Goal: Transaction & Acquisition: Purchase product/service

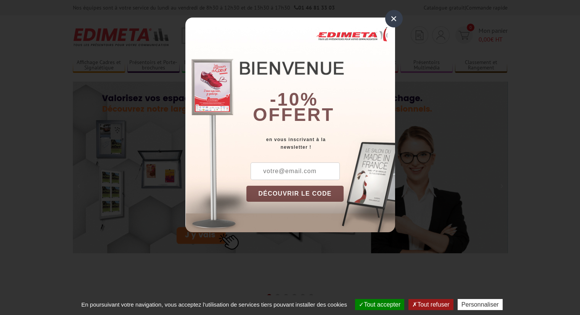
click at [394, 18] on div "×" at bounding box center [394, 19] width 18 height 18
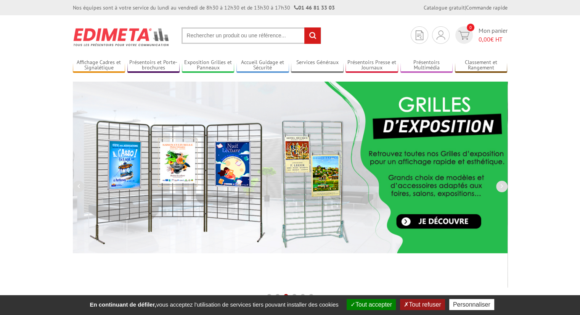
click at [253, 32] on input "text" at bounding box center [252, 35] width 140 height 16
click at [251, 33] on input "text" at bounding box center [252, 35] width 140 height 16
click at [249, 36] on input "text" at bounding box center [252, 35] width 140 height 16
paste input "215704"
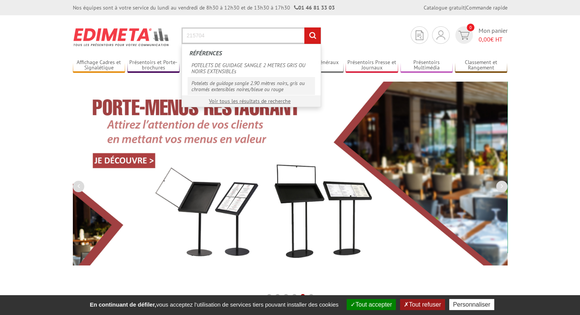
type input "215704"
click at [241, 83] on link "Potelets de guidage sangle 2.90 mètres noirs, gris ou chromés extensibles noire…" at bounding box center [251, 86] width 127 height 18
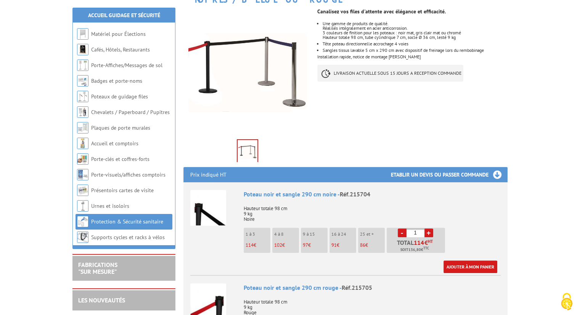
scroll to position [153, 0]
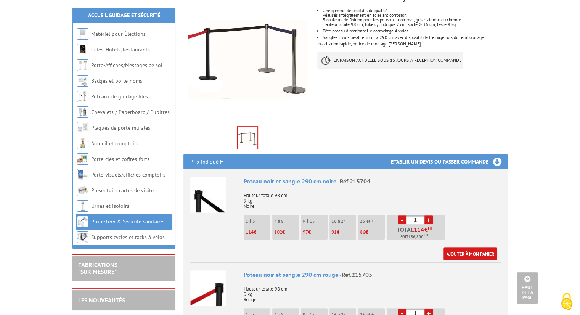
click at [429, 216] on link "+" at bounding box center [429, 220] width 9 height 9
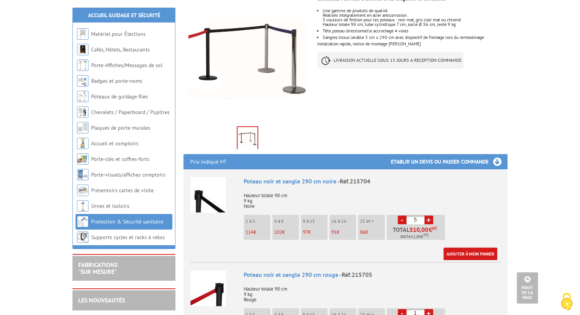
type input "6"
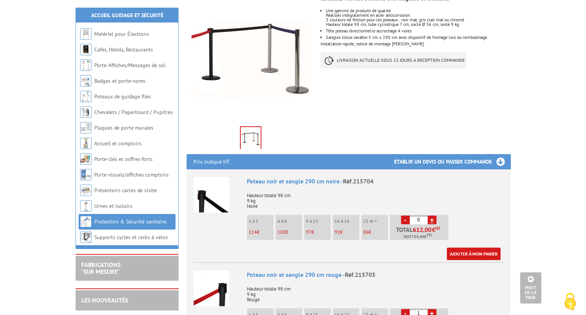
scroll to position [229, 0]
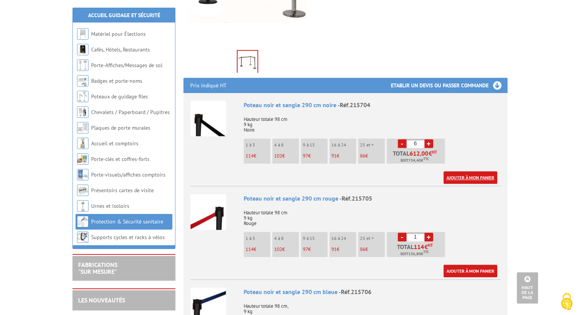
click at [471, 171] on link "Ajouter à mon panier" at bounding box center [471, 177] width 54 height 13
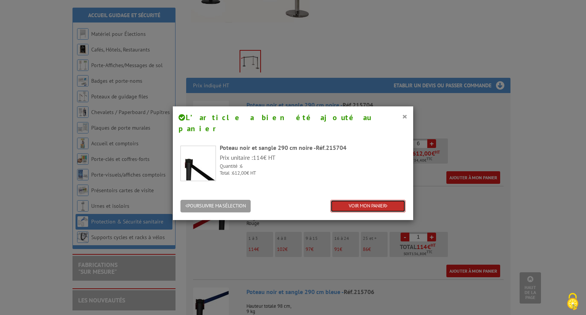
click at [365, 200] on link "VOIR MON PANIER" at bounding box center [367, 206] width 75 height 13
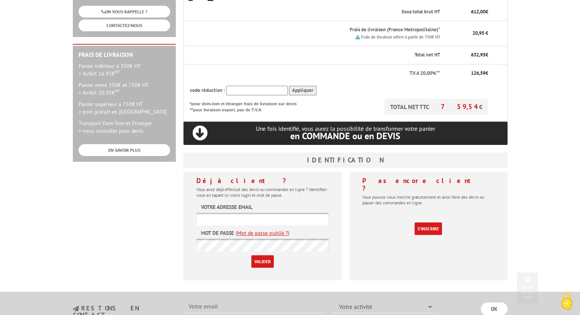
scroll to position [191, 0]
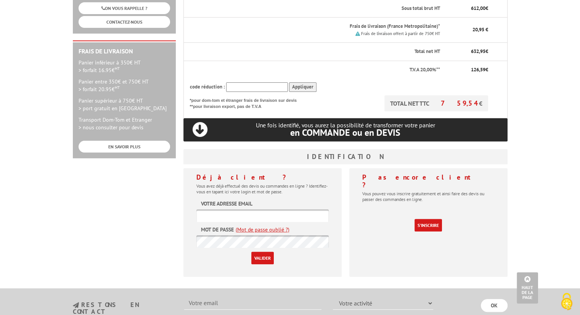
click at [267, 209] on input "text" at bounding box center [262, 215] width 132 height 13
type input "aslivet@"
click at [269, 226] on link "(Mot de passe oublié ?)" at bounding box center [263, 230] width 54 height 8
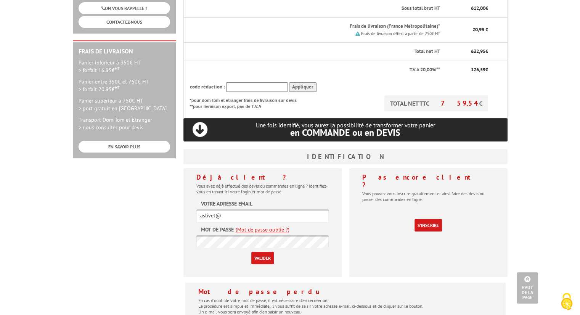
click at [269, 226] on link "(Mot de passe oublié ?)" at bounding box center [263, 230] width 54 height 8
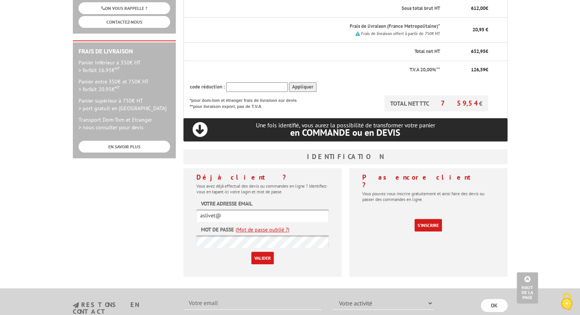
click at [269, 226] on link "(Mot de passe oublié ?)" at bounding box center [263, 230] width 54 height 8
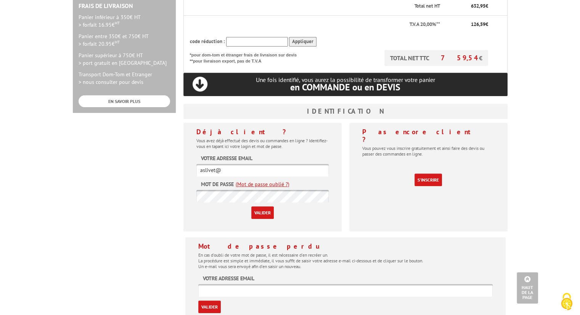
scroll to position [267, 0]
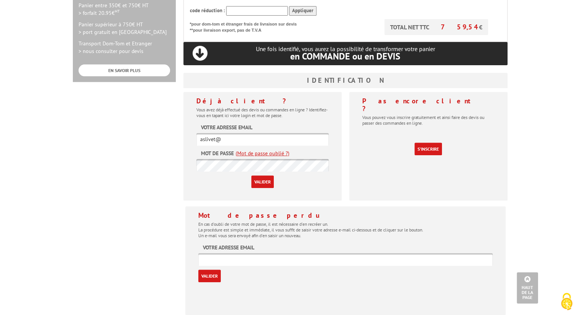
click at [276, 253] on input "text" at bounding box center [345, 259] width 294 height 13
type input "aslivet@cse-stellantissochaux.com"
click at [213, 270] on input "Valider" at bounding box center [209, 276] width 23 height 13
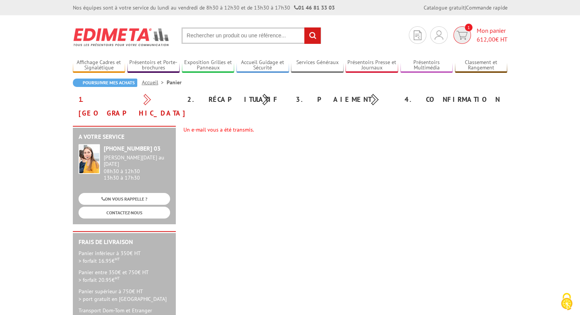
click at [461, 29] on span "1" at bounding box center [463, 35] width 18 height 18
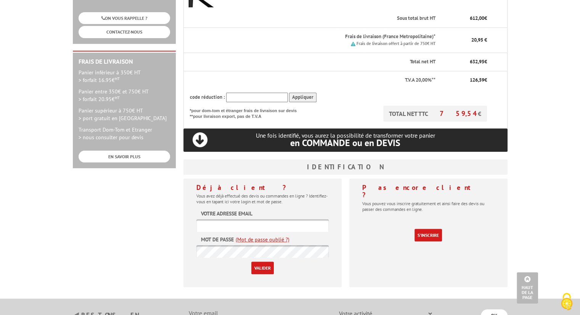
scroll to position [229, 0]
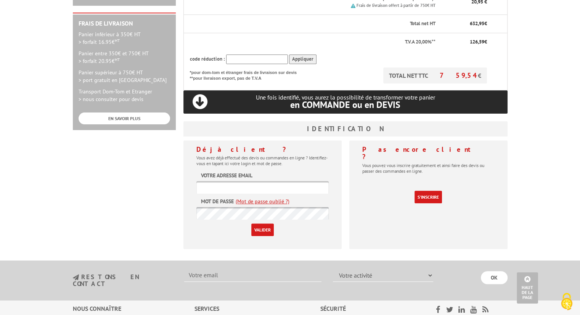
click at [256, 181] on input "text" at bounding box center [262, 187] width 132 height 13
type input "[EMAIL_ADDRESS][DOMAIN_NAME]"
click at [265, 224] on input "Valider" at bounding box center [262, 230] width 23 height 13
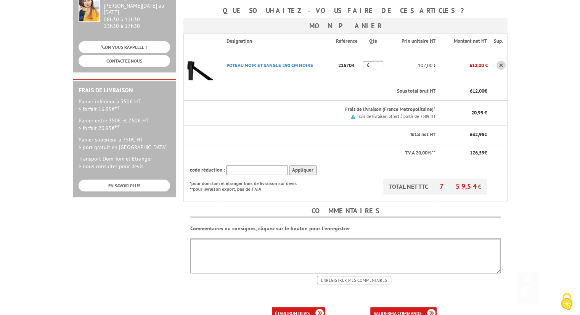
scroll to position [153, 0]
click at [250, 165] on input "text" at bounding box center [257, 170] width 62 height 10
type input "New10"
click at [304, 165] on input "Appliquer" at bounding box center [302, 170] width 27 height 10
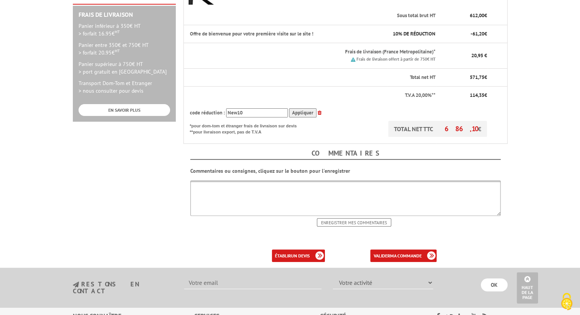
scroll to position [229, 0]
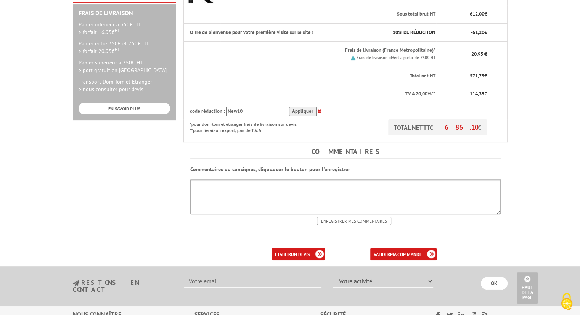
click at [294, 179] on textarea at bounding box center [345, 196] width 310 height 35
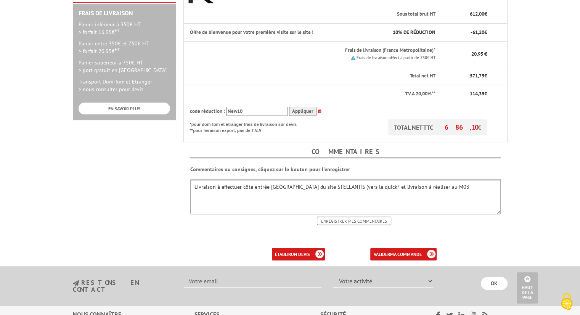
click at [377, 179] on textarea "Livraison à effectuer côté entrée Montbéliard du site STELLANTIS (vers le quick…" at bounding box center [345, 196] width 310 height 35
click at [435, 179] on textarea "Livraison à effectuer côté entrée Montbéliard du site STELLANTIS (vers le quick…" at bounding box center [345, 196] width 310 height 35
click at [481, 179] on textarea "Livraison à effectuer côté entrée Montbéliard du site STELLANTIS (vers le quick…" at bounding box center [345, 196] width 310 height 35
type textarea "Livraison à effectuer côté entrée Montbéliard du site STELLANTIS (vers le quick…"
click at [362, 217] on input "Enregistrer mes commentaires" at bounding box center [354, 221] width 74 height 8
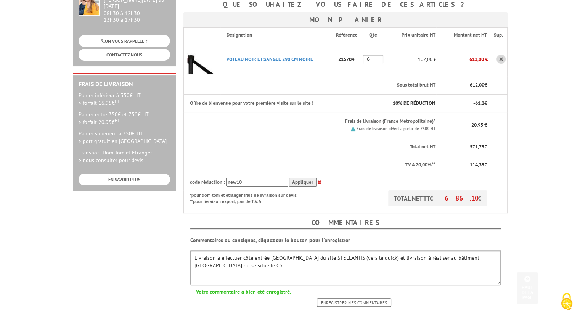
scroll to position [191, 0]
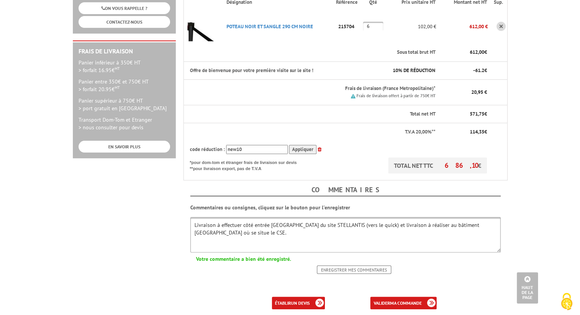
click at [225, 220] on textarea "Livraison à effectuer côté entrée [GEOGRAPHIC_DATA] du site STELLANTIS (vers le…" at bounding box center [345, 234] width 310 height 35
type textarea "Livraison à effectuer côté entrée [GEOGRAPHIC_DATA] du site STELLANTIS (vers le…"
click at [342, 265] on input "Enregistrer mes commentaires" at bounding box center [354, 269] width 74 height 8
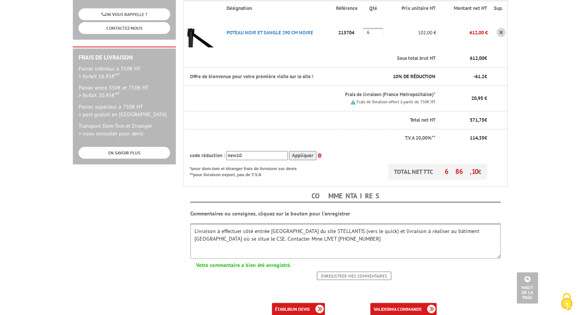
scroll to position [229, 0]
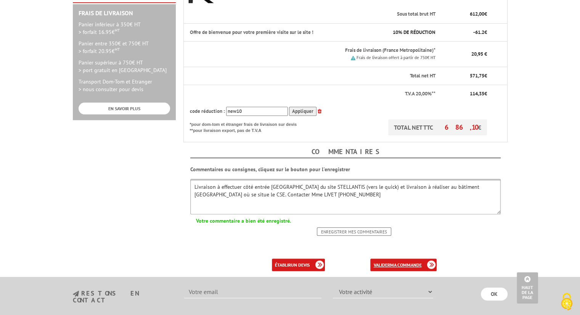
click at [383, 259] on link "valider ma commande" at bounding box center [403, 265] width 66 height 13
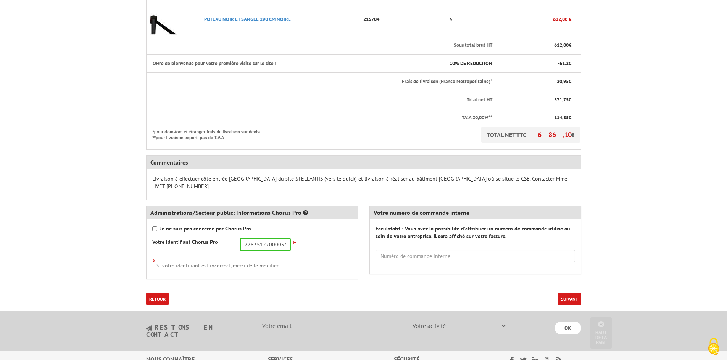
scroll to position [229, 0]
click at [155, 226] on input "Je ne suis pas concerné par Chorus Pro" at bounding box center [154, 228] width 5 height 5
checkbox input "true"
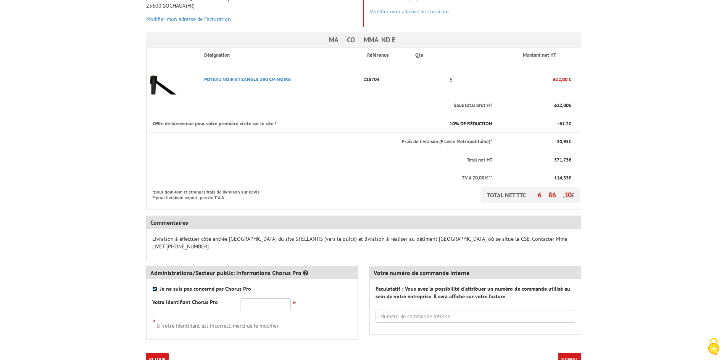
scroll to position [267, 0]
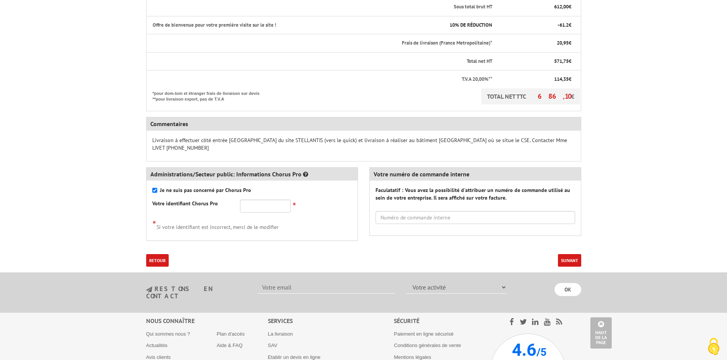
click at [569, 254] on button "Suivant" at bounding box center [569, 260] width 23 height 13
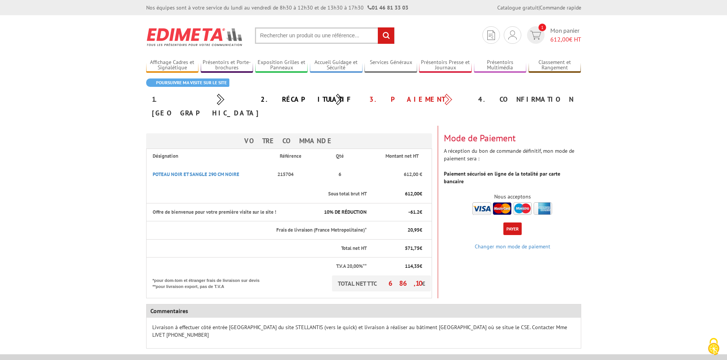
click at [515, 223] on button "Payer" at bounding box center [512, 229] width 18 height 13
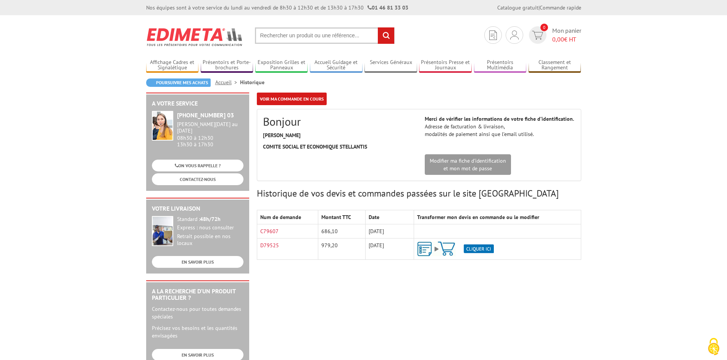
click at [469, 310] on div "A votre service [PHONE_NUMBER] 03 [PERSON_NAME][DATE] au [DATE] 08h30 à 12h30 1…" at bounding box center [363, 296] width 442 height 407
drag, startPoint x: 272, startPoint y: 245, endPoint x: 457, endPoint y: 307, distance: 195.3
click at [457, 307] on div "A votre service [PHONE_NUMBER] 03 [PERSON_NAME][DATE] au [DATE] 08h30 à 12h30 1…" at bounding box center [363, 296] width 442 height 407
